Goal: Task Accomplishment & Management: Use online tool/utility

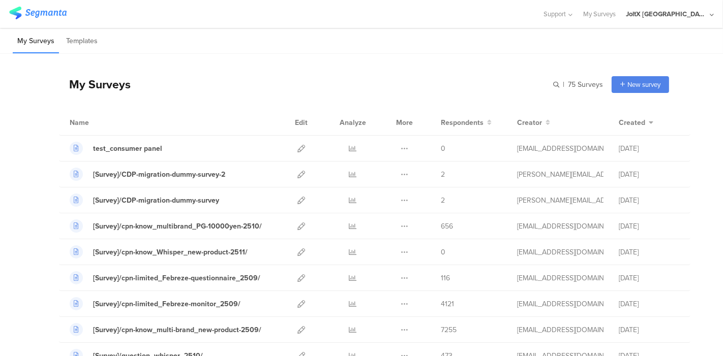
scroll to position [339, 0]
click at [297, 250] on icon at bounding box center [301, 253] width 8 height 8
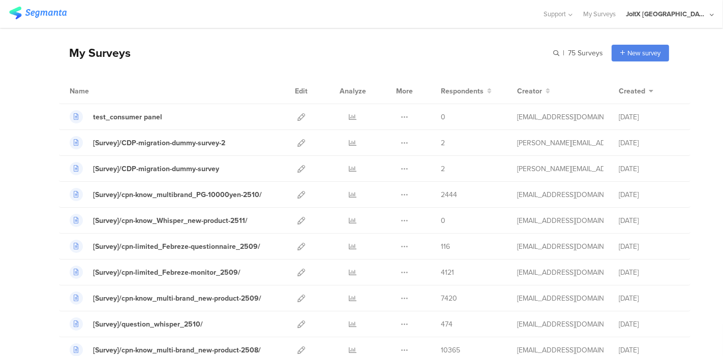
scroll to position [56, 0]
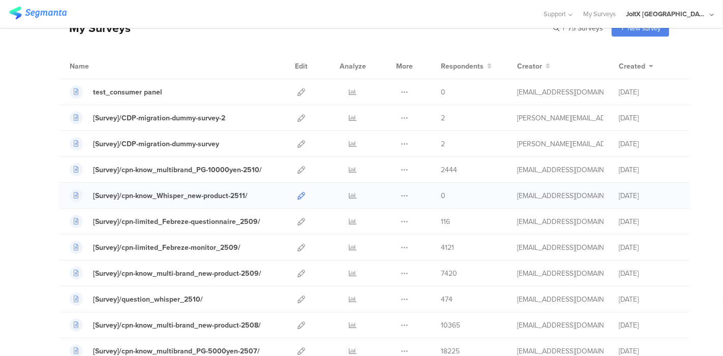
click at [297, 196] on icon at bounding box center [301, 196] width 8 height 8
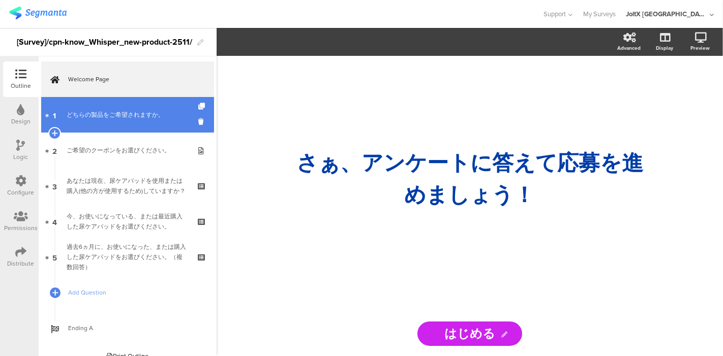
click at [101, 121] on link "1 どちらの製品をご希望されますか。" at bounding box center [127, 115] width 173 height 36
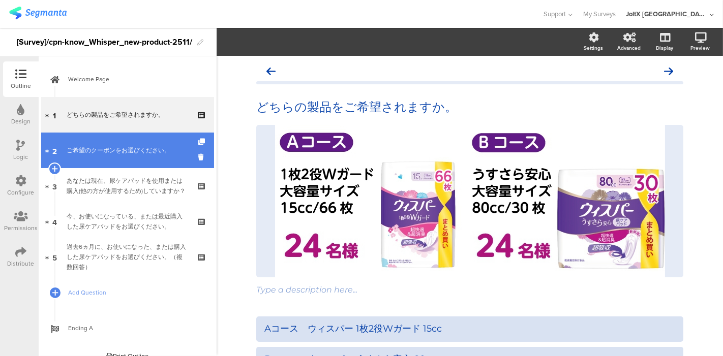
click at [100, 156] on link "2 ご希望のクーポンをお選びください。" at bounding box center [127, 151] width 173 height 36
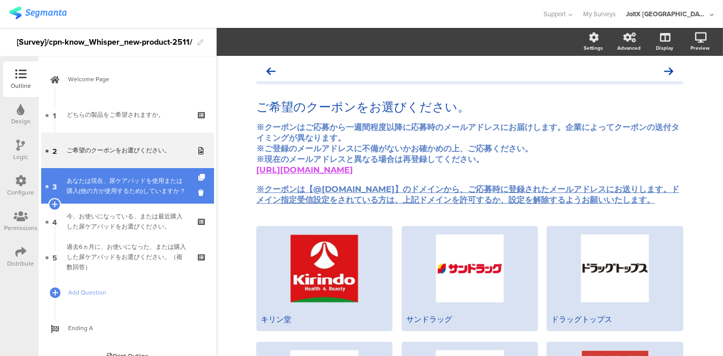
drag, startPoint x: 107, startPoint y: 191, endPoint x: 104, endPoint y: 195, distance: 5.2
click at [107, 191] on div "あなたは現在、尿ケアパッドを使用または購入(他の方が使用するため)していますか？" at bounding box center [127, 186] width 121 height 20
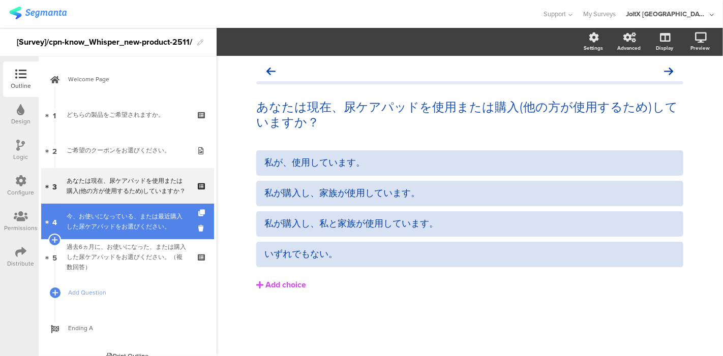
click at [101, 224] on div "今、お使いになっている、または最近購入した尿ケアパッドをお選びください。" at bounding box center [127, 221] width 121 height 20
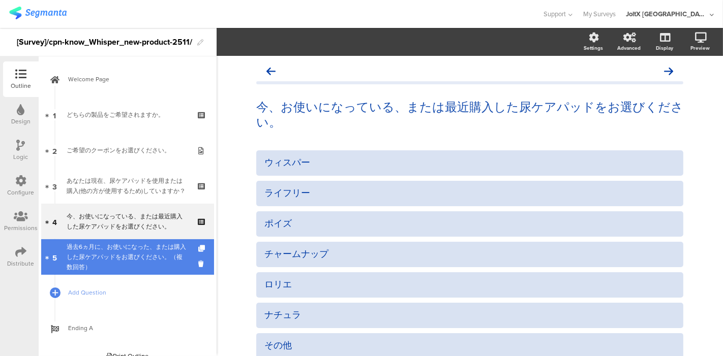
click at [90, 253] on div "過去6ヵ月に、お使いになった、または購入した尿ケアパッドをお選びください。（複数回答）" at bounding box center [127, 257] width 121 height 30
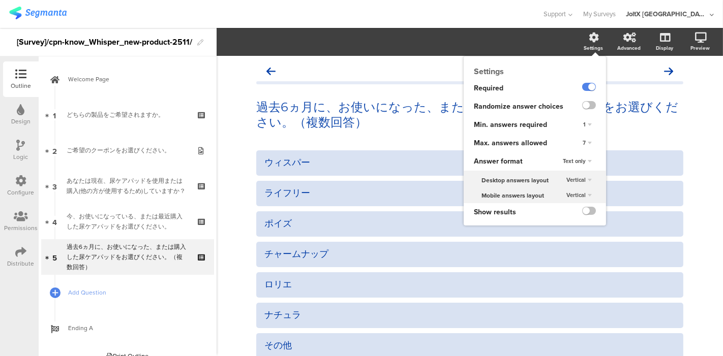
click at [584, 46] on div "Settings" at bounding box center [593, 48] width 19 height 8
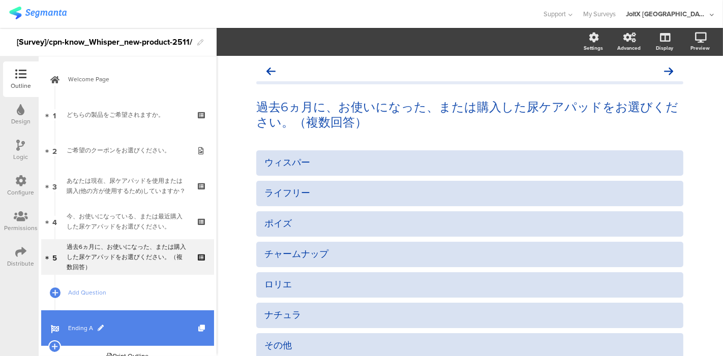
click at [82, 324] on span "Ending A" at bounding box center [133, 328] width 130 height 10
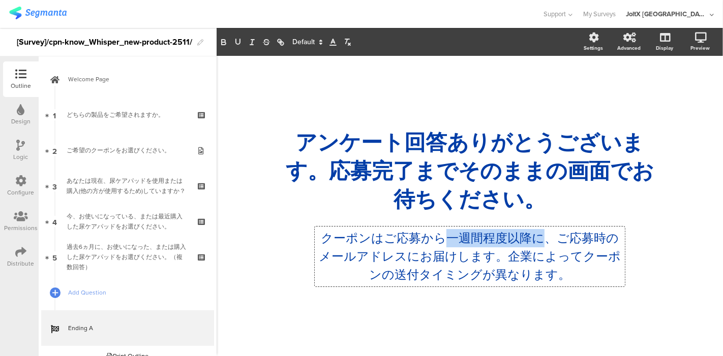
drag, startPoint x: 436, startPoint y: 244, endPoint x: 536, endPoint y: 244, distance: 100.1
click at [536, 244] on div "クーポンはご応募から一週間程度以降に、ご応募時のメールアドレスにお届けします。企業によってクーポンの送付タイミングが異なります。 クーポンはご応募から一週間程…" at bounding box center [470, 257] width 310 height 60
click at [279, 253] on div "/ アンケート回答ありがとうございます。応募完了までそのままの画面でお待ちください。 アンケート回答ありがとうございます。応募完了までそのままの画面でお待ちく…" at bounding box center [469, 206] width 407 height 186
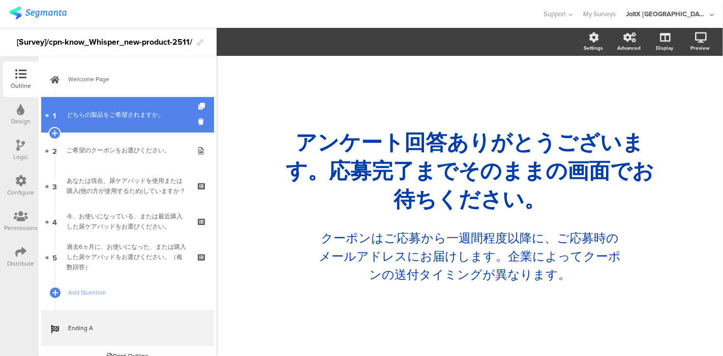
click at [96, 122] on link "1 どちらの製品をご希望されますか。" at bounding box center [127, 115] width 173 height 36
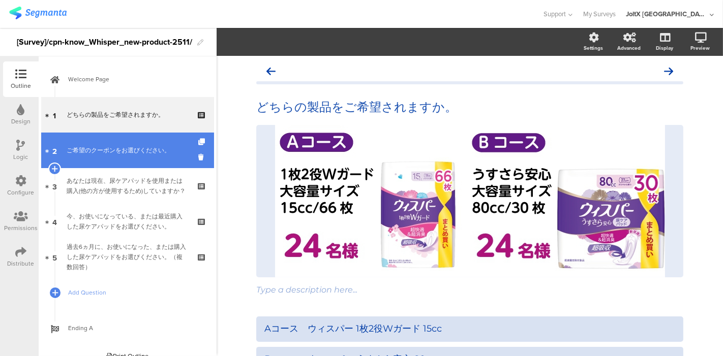
click at [96, 149] on div "ご希望のクーポンをお選びください。" at bounding box center [127, 150] width 121 height 10
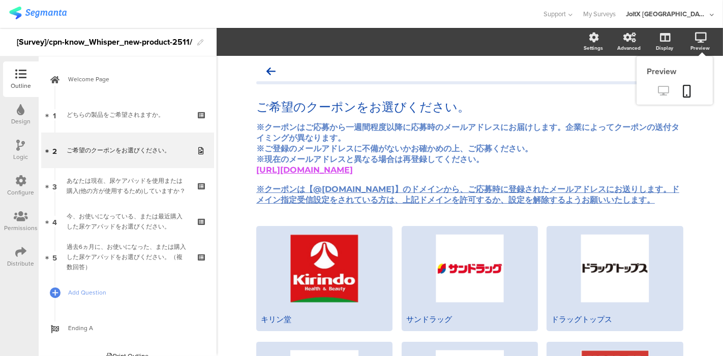
click at [658, 89] on icon at bounding box center [663, 91] width 11 height 10
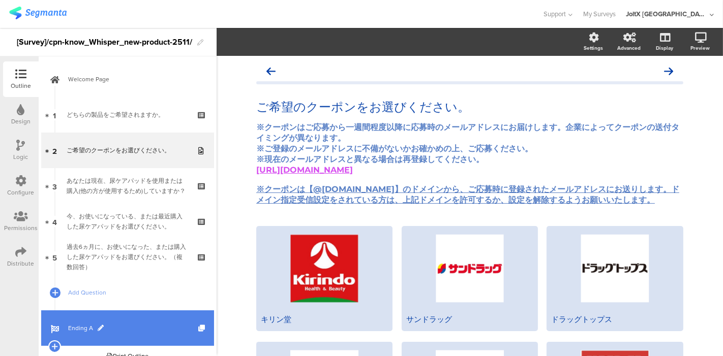
drag, startPoint x: 76, startPoint y: 327, endPoint x: 81, endPoint y: 323, distance: 6.6
click at [75, 327] on span "Ending A" at bounding box center [133, 328] width 130 height 10
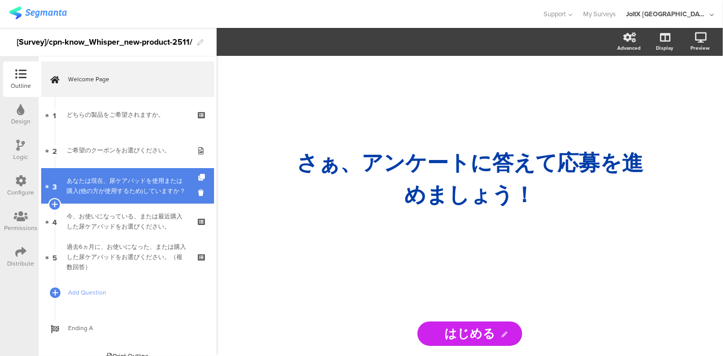
drag, startPoint x: 108, startPoint y: 175, endPoint x: 126, endPoint y: 172, distance: 18.0
click at [108, 176] on div "あなたは現在、尿ケアパッドを使用または購入(他の方が使用するため)していますか？" at bounding box center [127, 186] width 121 height 20
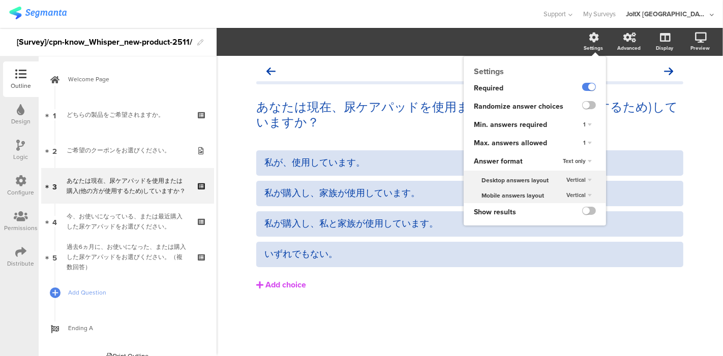
click at [594, 45] on div "Settings" at bounding box center [593, 48] width 19 height 8
click at [589, 107] on label at bounding box center [589, 105] width 14 height 8
click at [0, 0] on input "checkbox" at bounding box center [0, 0] width 0 height 0
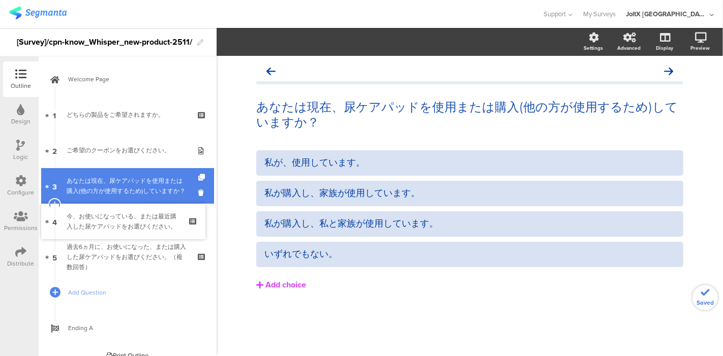
drag, startPoint x: 130, startPoint y: 214, endPoint x: 139, endPoint y: 202, distance: 15.2
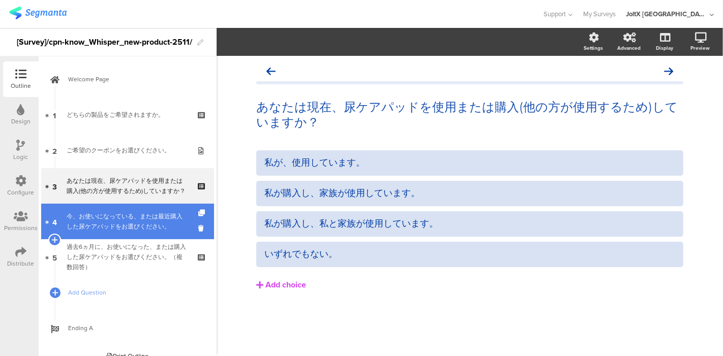
click at [74, 224] on div "今、お使いになっている、または最近購入した尿ケアパッドをお選びください。" at bounding box center [127, 221] width 121 height 20
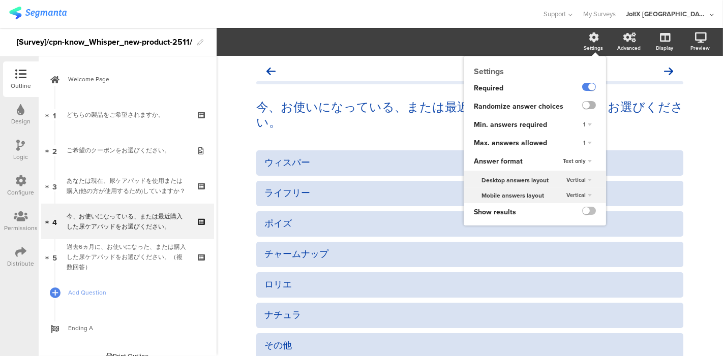
click at [582, 107] on label at bounding box center [589, 105] width 14 height 8
click at [0, 0] on input "checkbox" at bounding box center [0, 0] width 0 height 0
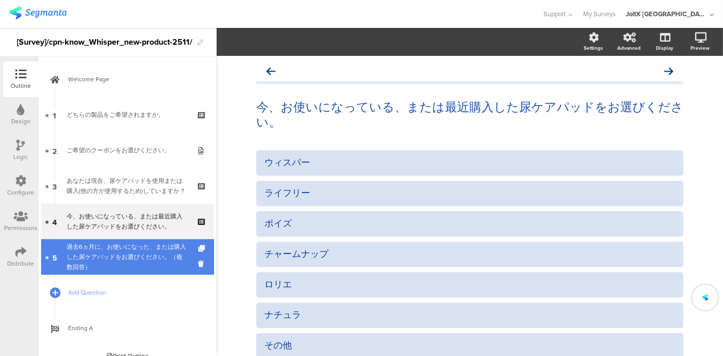
click at [132, 254] on div "過去6ヵ月に、お使いになった、または購入した尿ケアパッドをお選びください。（複数回答）" at bounding box center [127, 257] width 121 height 30
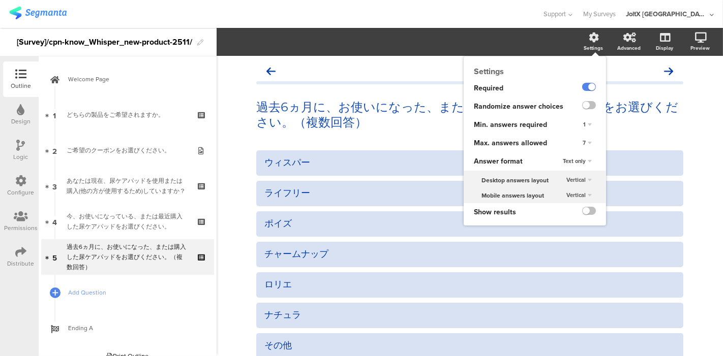
click at [584, 44] on div "Settings" at bounding box center [593, 48] width 19 height 8
click at [582, 108] on label at bounding box center [589, 105] width 14 height 8
click at [0, 0] on input "checkbox" at bounding box center [0, 0] width 0 height 0
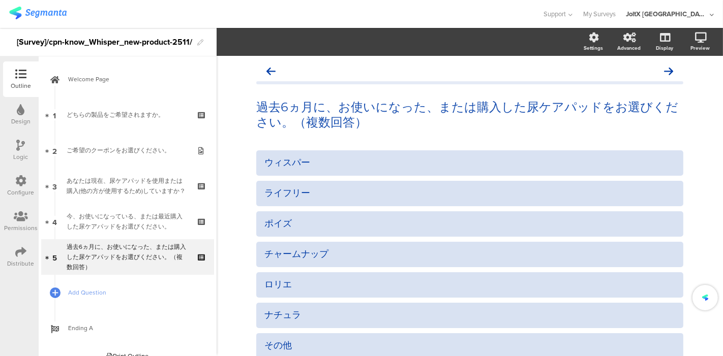
click at [518, 44] on section "Settings Advanced Display Preview" at bounding box center [470, 42] width 506 height 28
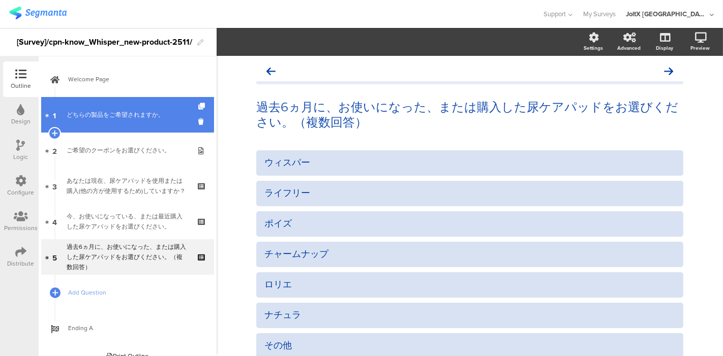
click at [107, 108] on link "1 どちらの製品をご希望されますか。" at bounding box center [127, 115] width 173 height 36
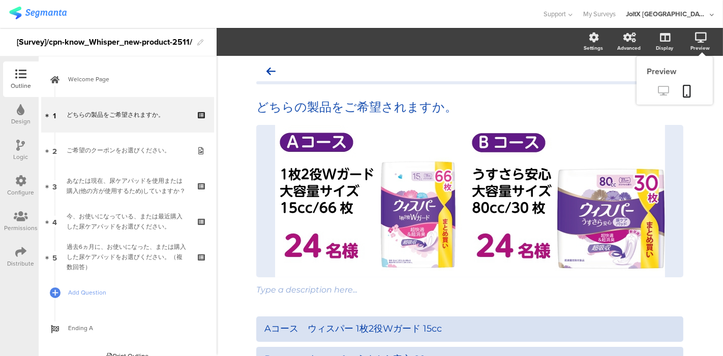
click at [658, 94] on icon at bounding box center [663, 91] width 11 height 10
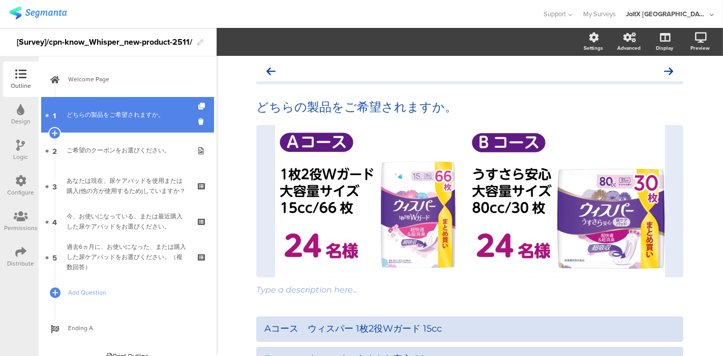
click at [117, 114] on div "どちらの製品をご希望されますか。" at bounding box center [127, 115] width 121 height 10
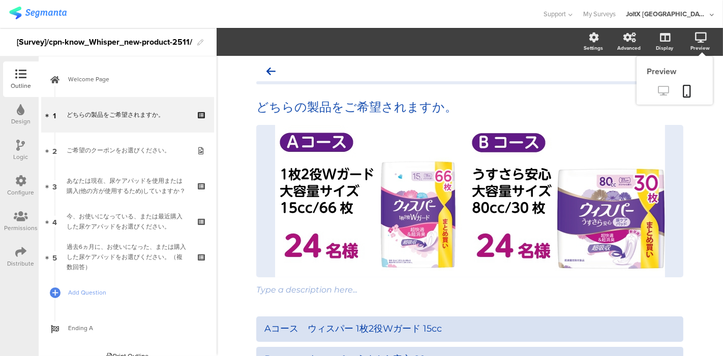
click at [659, 87] on icon at bounding box center [663, 91] width 11 height 10
